Goal: Task Accomplishment & Management: Use online tool/utility

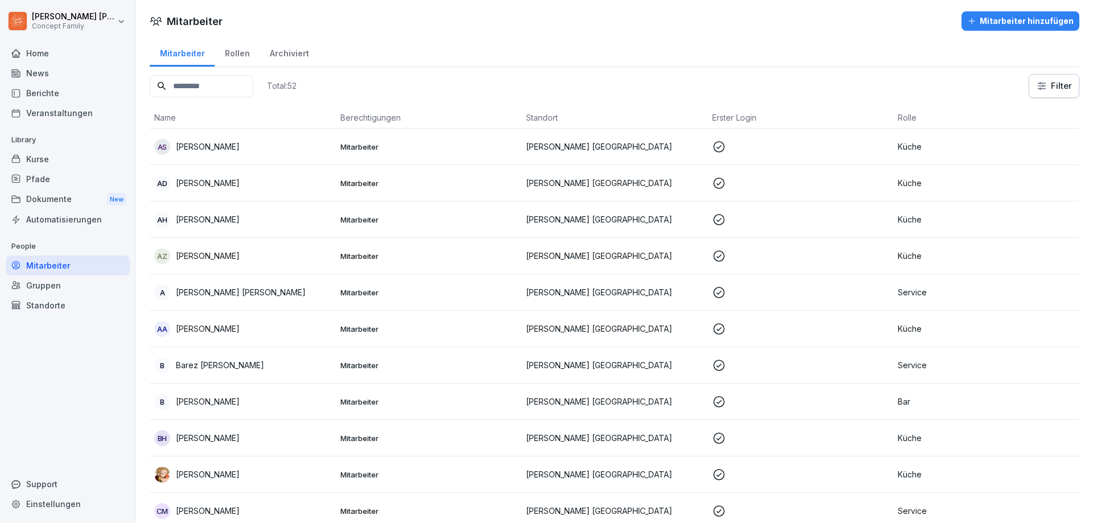
click at [93, 90] on div "Berichte" at bounding box center [68, 93] width 124 height 20
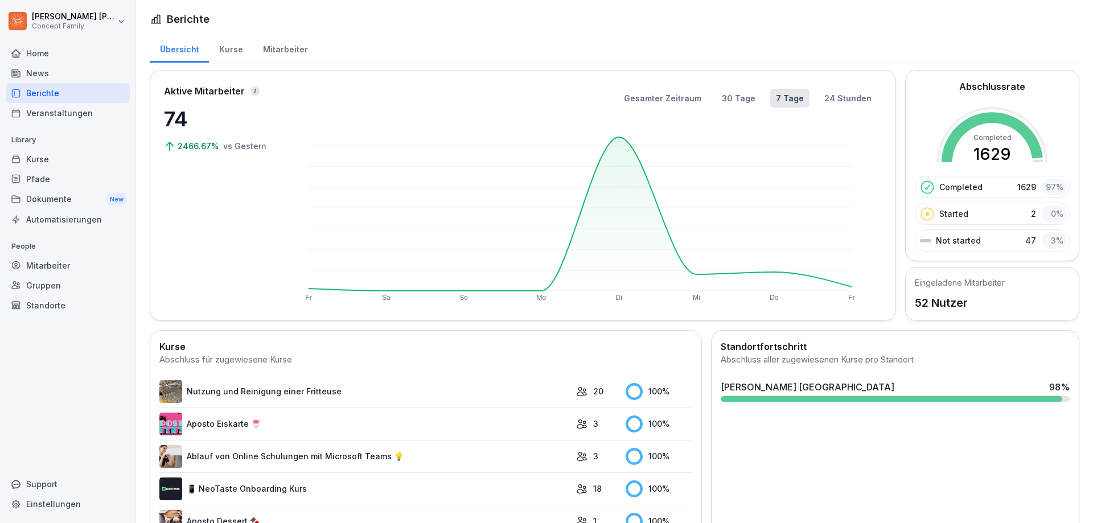
click at [293, 46] on div "Mitarbeiter" at bounding box center [285, 48] width 65 height 29
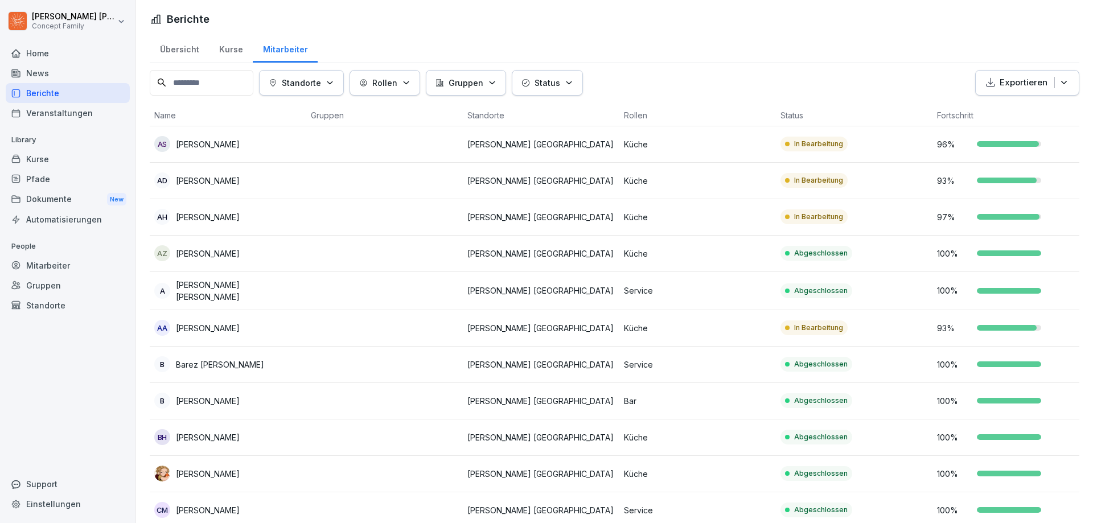
click at [571, 79] on icon "button" at bounding box center [569, 83] width 9 height 9
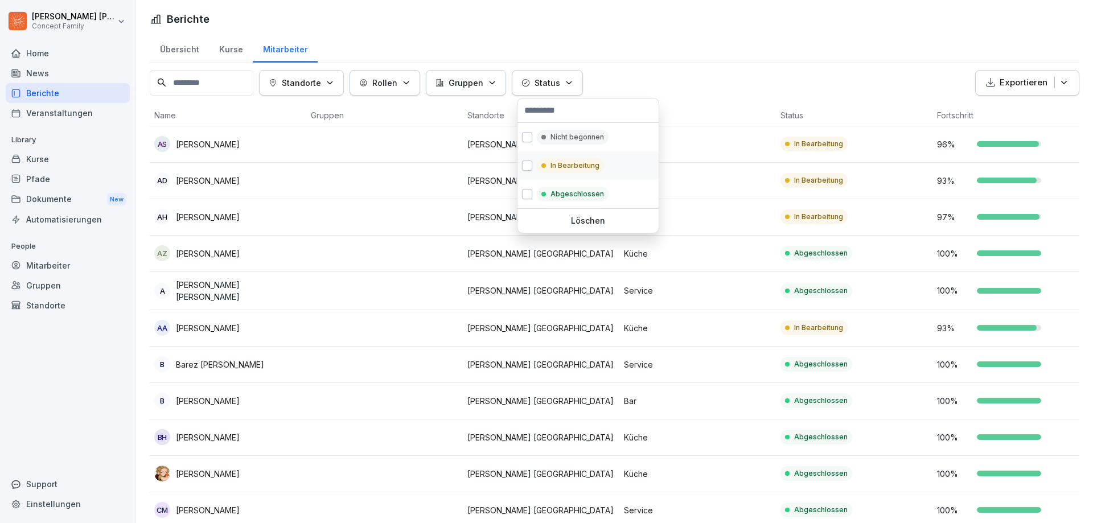
click at [529, 167] on button "button" at bounding box center [527, 166] width 10 height 10
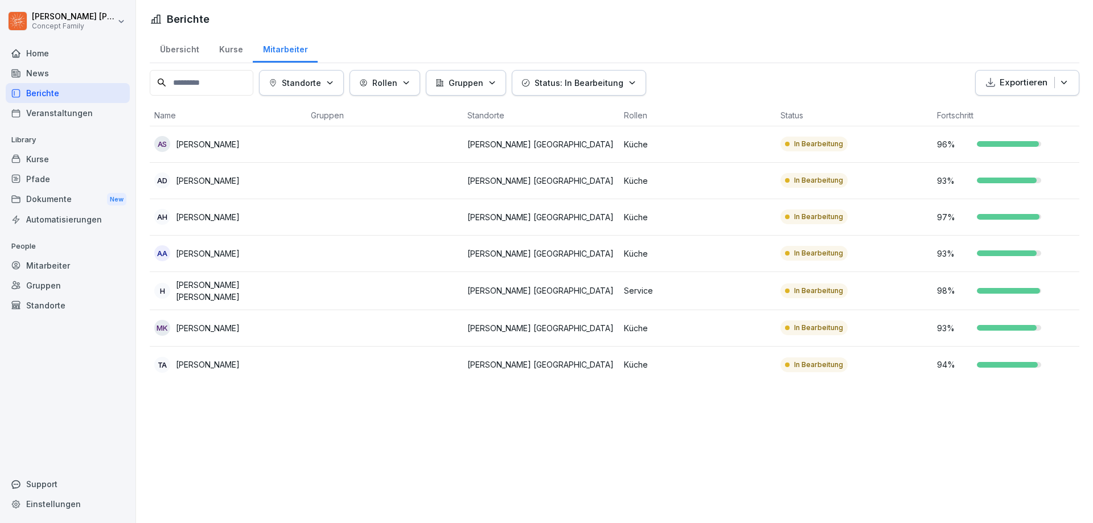
click at [393, 184] on html "[PERSON_NAME] Concept Family Home News Berichte Veranstaltungen Library Kurse P…" at bounding box center [546, 261] width 1093 height 523
click at [240, 144] on p "[PERSON_NAME]" at bounding box center [208, 144] width 64 height 12
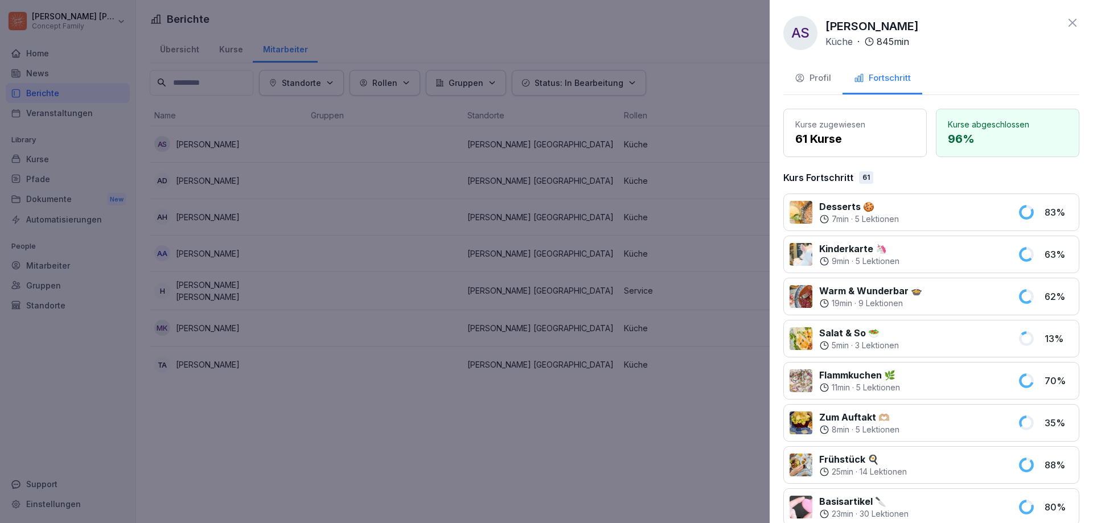
click at [818, 79] on div "Profil" at bounding box center [813, 78] width 36 height 13
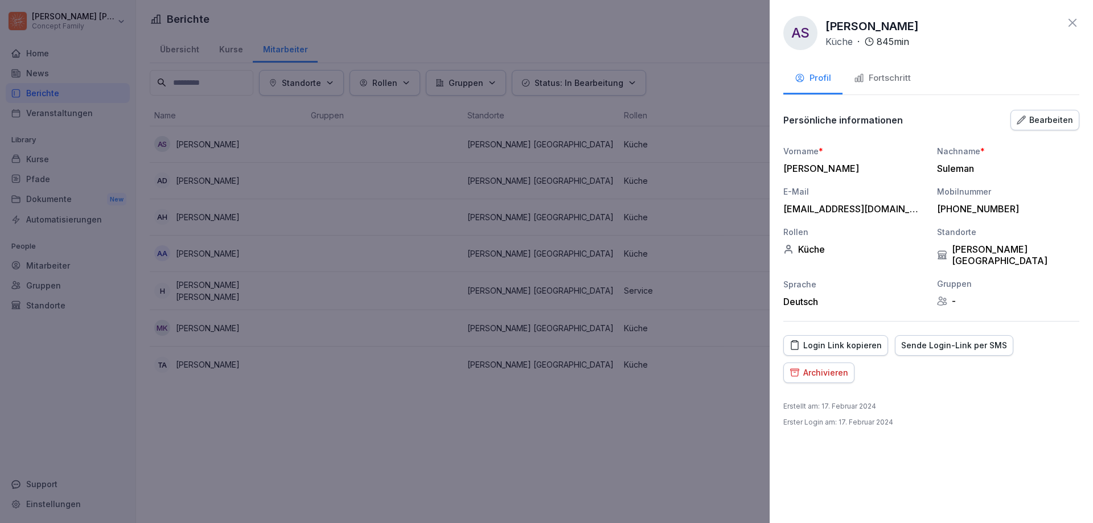
click at [853, 339] on div "Login Link kopieren" at bounding box center [836, 345] width 92 height 13
